Goal: Task Accomplishment & Management: Use online tool/utility

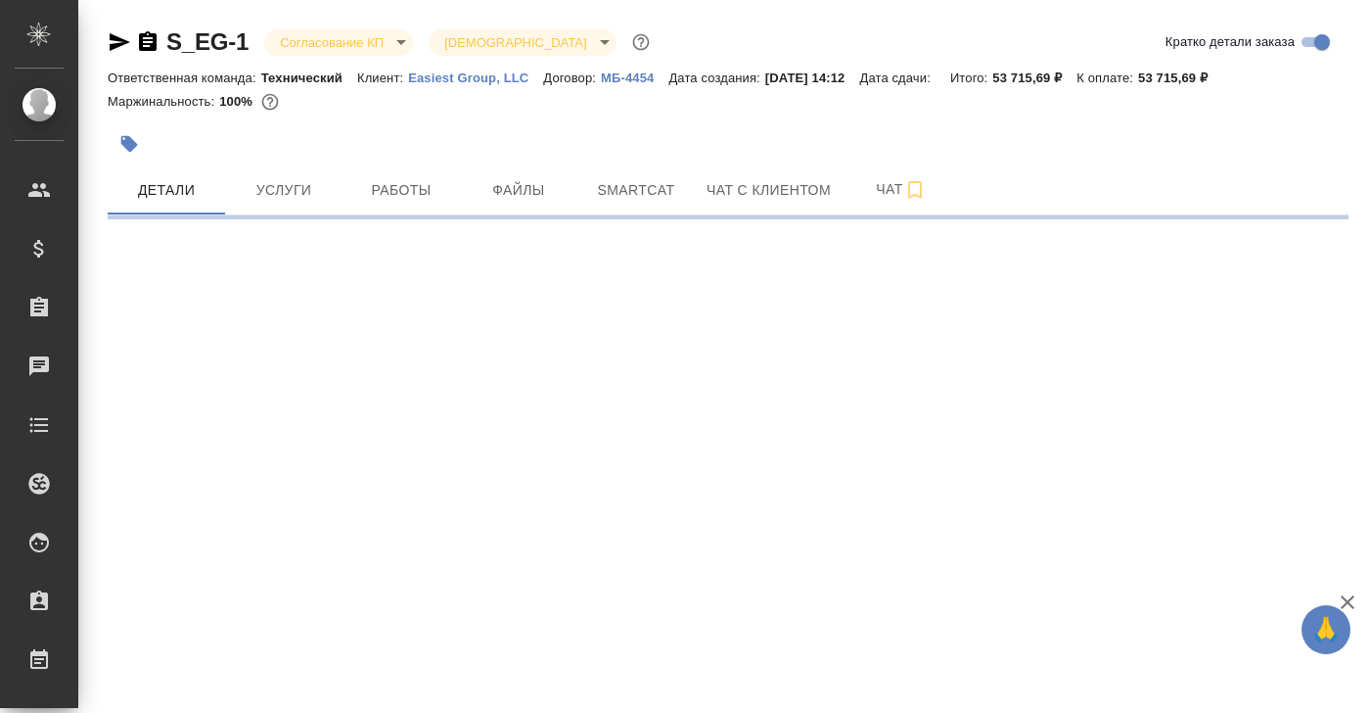
select select "RU"
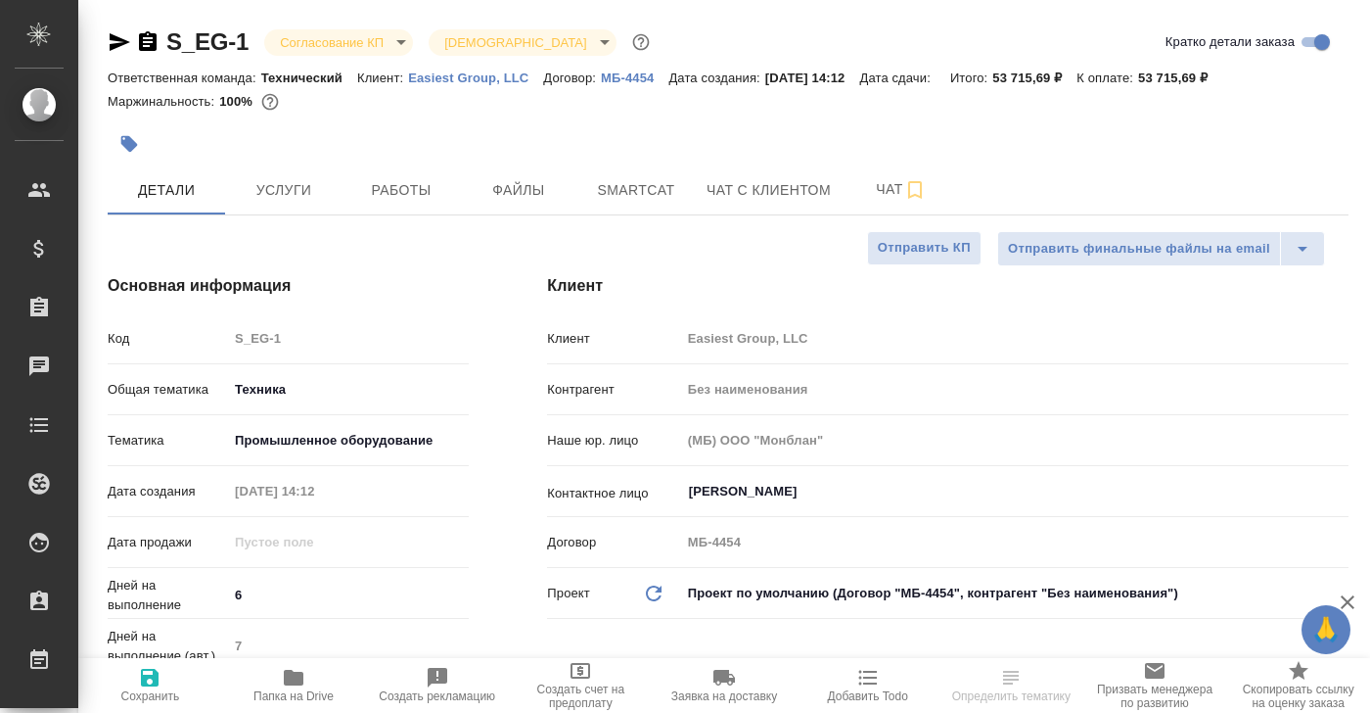
type textarea "x"
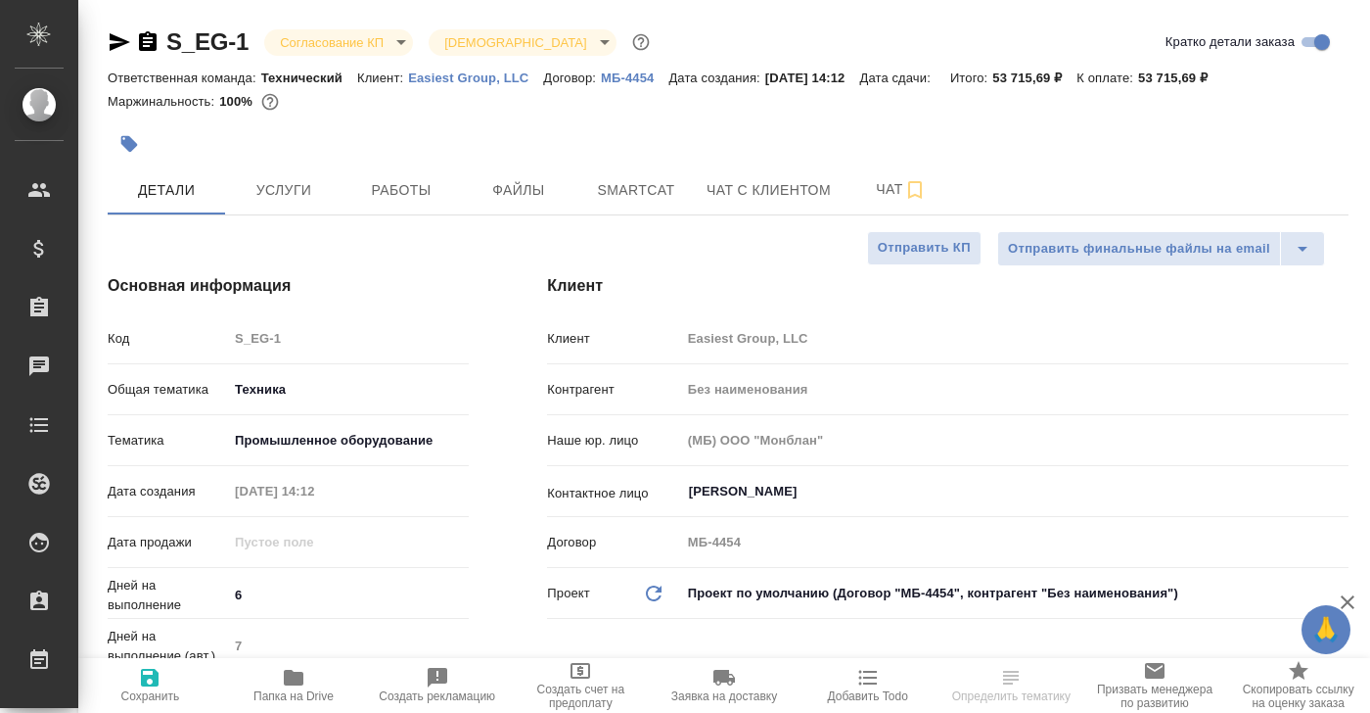
type textarea "x"
click at [286, 189] on span "Услуги" at bounding box center [284, 190] width 94 height 24
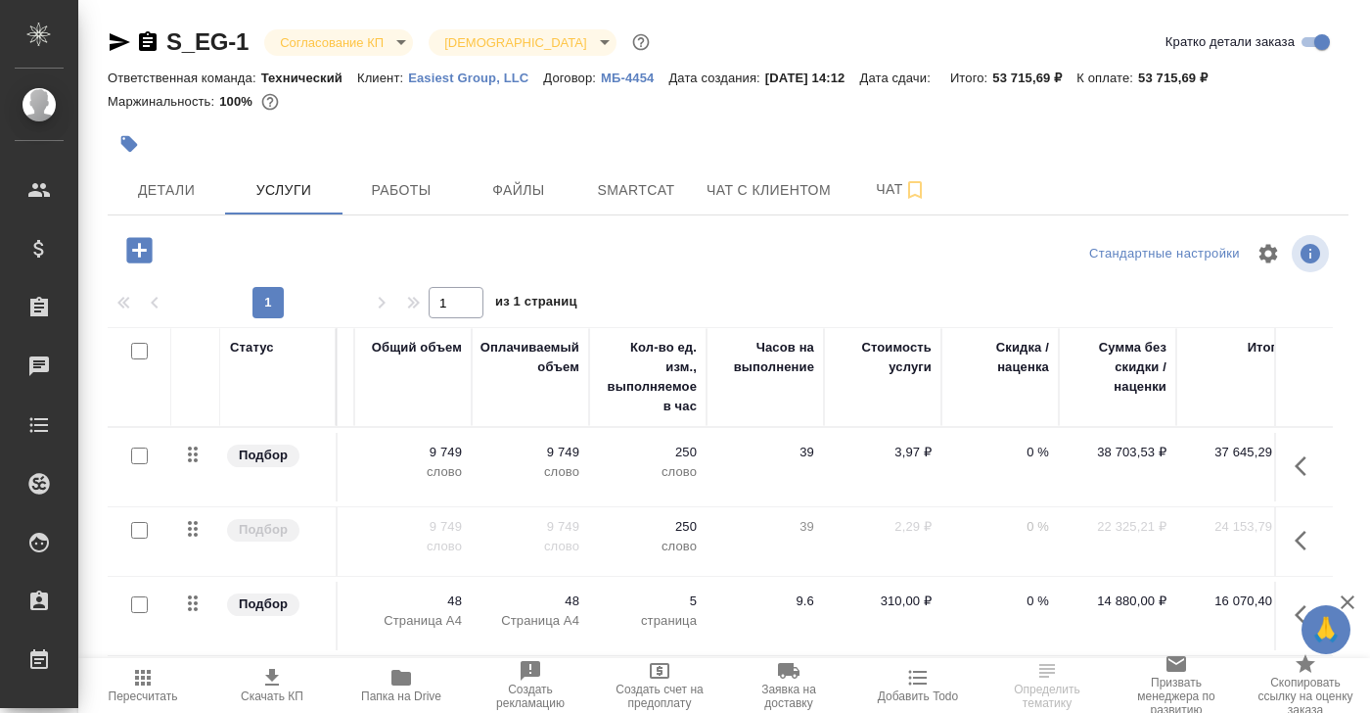
scroll to position [0, 620]
